Goal: Task Accomplishment & Management: Use online tool/utility

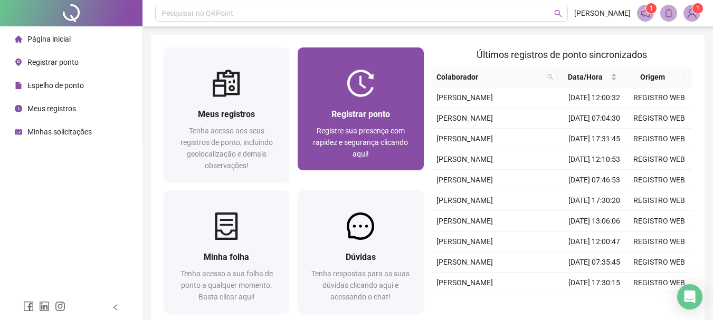
click at [349, 113] on span "Registrar ponto" at bounding box center [360, 114] width 59 height 10
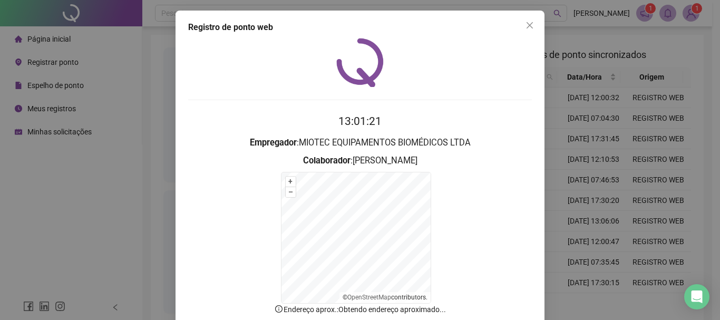
scroll to position [65, 0]
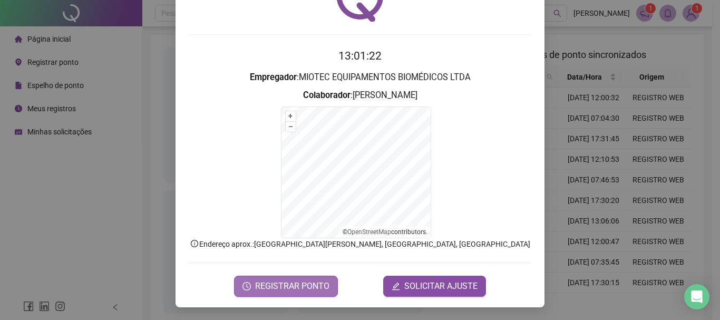
click at [278, 288] on span "REGISTRAR PONTO" at bounding box center [292, 286] width 74 height 13
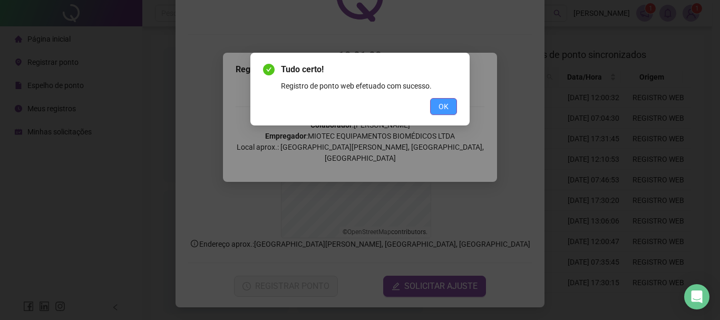
click at [438, 103] on button "OK" at bounding box center [443, 106] width 27 height 17
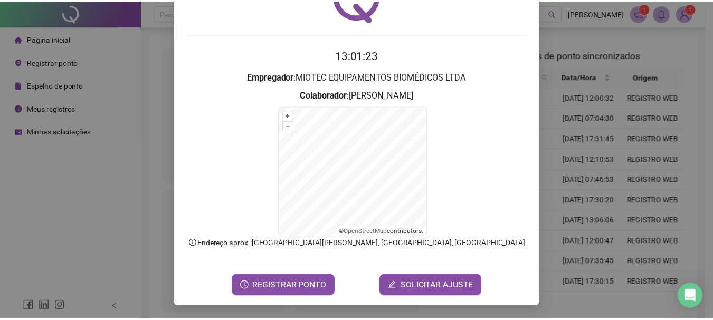
scroll to position [0, 0]
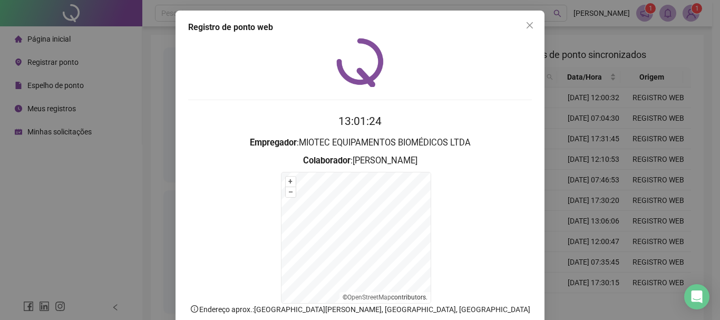
drag, startPoint x: 528, startPoint y: 24, endPoint x: 518, endPoint y: 32, distance: 12.8
click at [528, 25] on icon "close" at bounding box center [530, 25] width 8 height 8
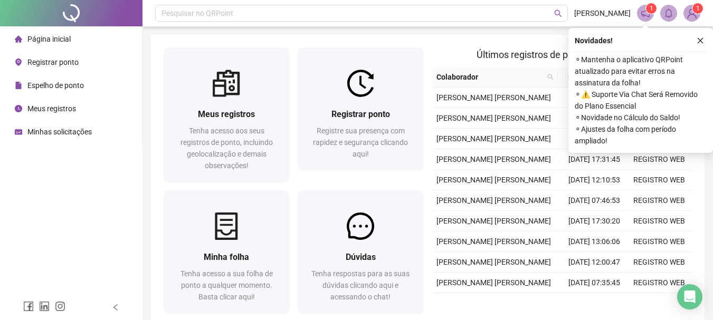
click at [703, 40] on button "button" at bounding box center [700, 40] width 13 height 13
